Goal: Task Accomplishment & Management: Use online tool/utility

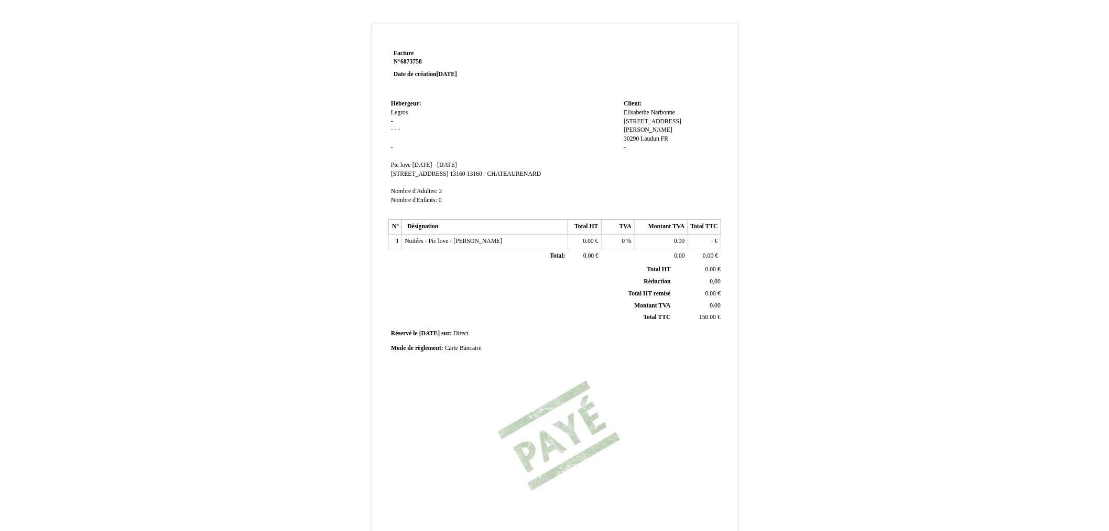
click at [708, 313] on td "150.00 150.00 €" at bounding box center [698, 317] width 50 height 12
click at [704, 243] on td "- - €" at bounding box center [704, 241] width 33 height 15
click at [705, 316] on span "150.00" at bounding box center [707, 316] width 17 height 7
click at [684, 321] on input "150.00" at bounding box center [738, 319] width 121 height 11
type input "170.00"
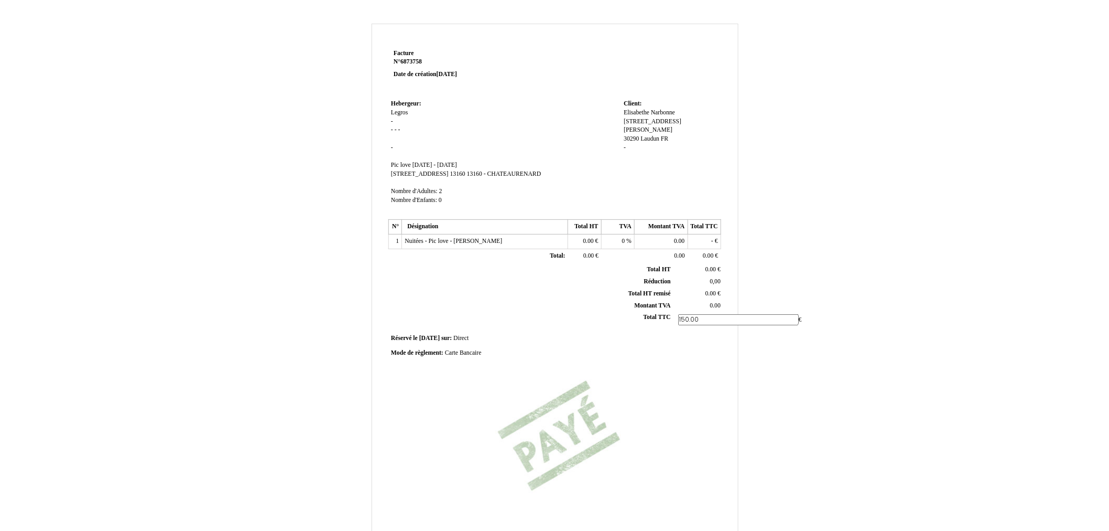
click at [686, 383] on div "Facture Facture N° 6873758 6873758 Date de création [DATE] Hebergeur: Hebergeur…" at bounding box center [555, 294] width 336 height 495
click at [711, 236] on td "- - €" at bounding box center [704, 241] width 33 height 15
click at [716, 242] on td "- - €" at bounding box center [704, 241] width 33 height 15
click at [713, 242] on span "-" at bounding box center [712, 240] width 2 height 7
type input "170"
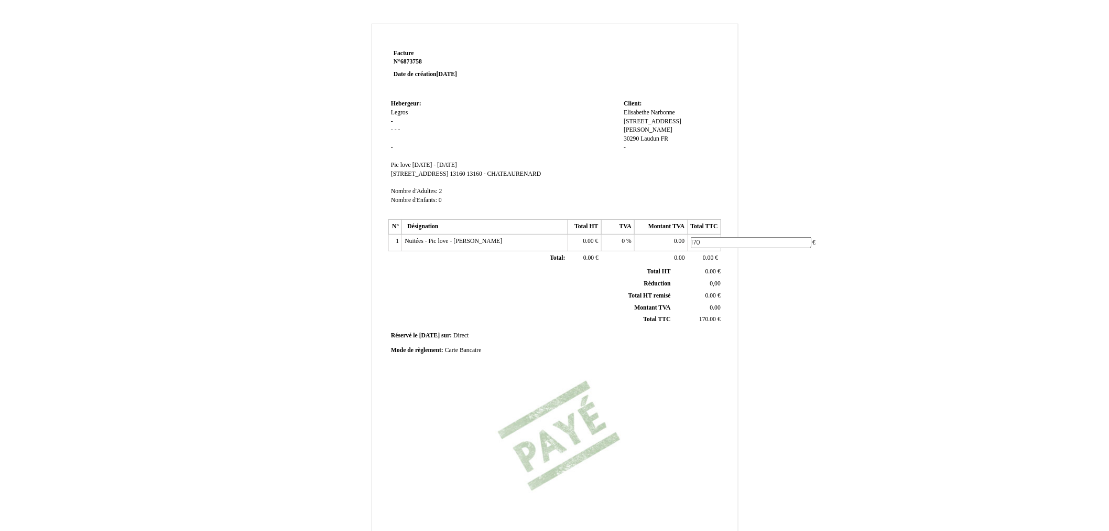
click at [711, 394] on div "Facture Facture N° 6873758 6873758 Date de création [DATE] Hebergeur: Hebergeur…" at bounding box center [555, 294] width 336 height 495
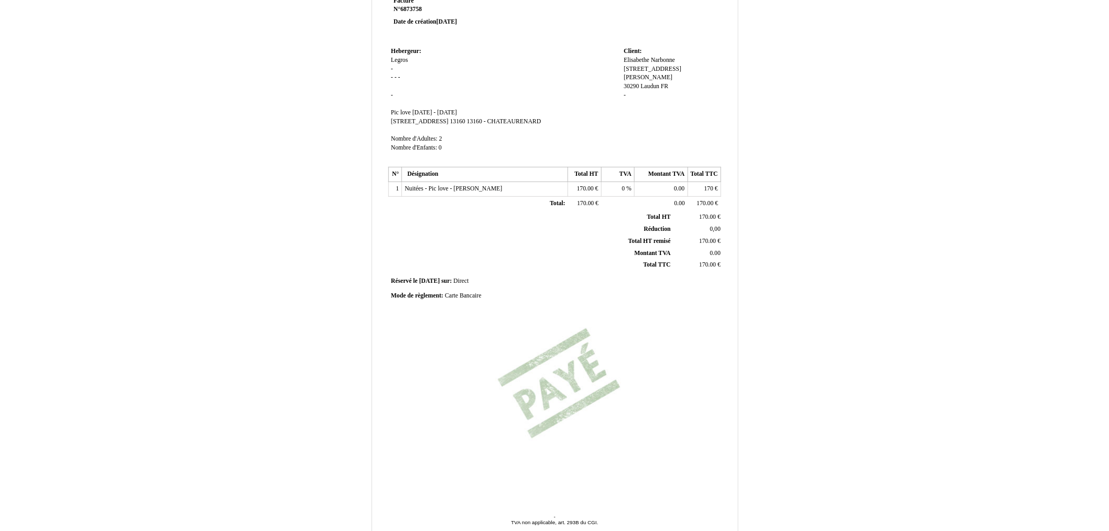
scroll to position [102, 0]
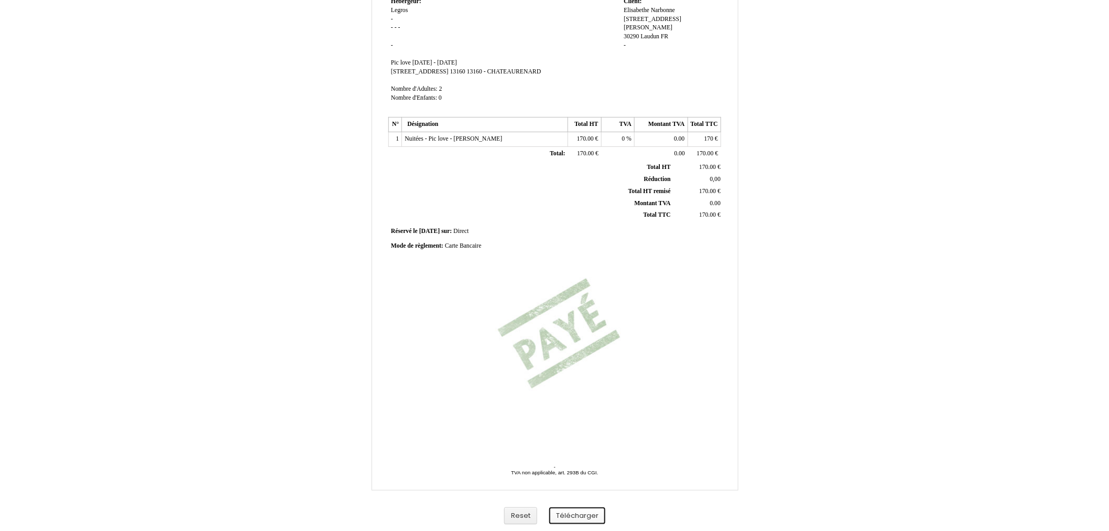
click at [577, 514] on button "Télécharger" at bounding box center [577, 515] width 56 height 17
